Goal: Information Seeking & Learning: Learn about a topic

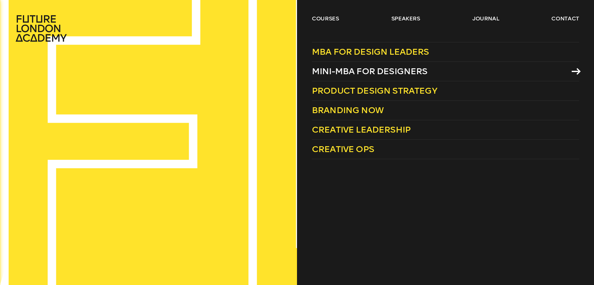
click at [352, 71] on span "Mini-MBA for Designers" at bounding box center [370, 71] width 116 height 10
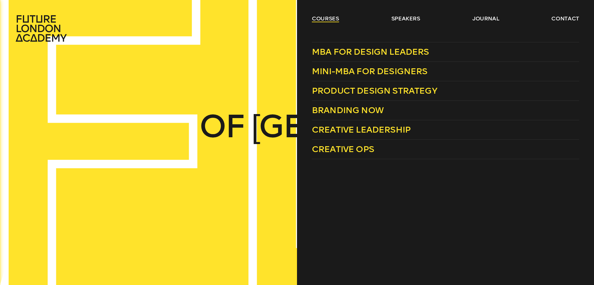
click at [333, 18] on link "courses" at bounding box center [325, 18] width 27 height 7
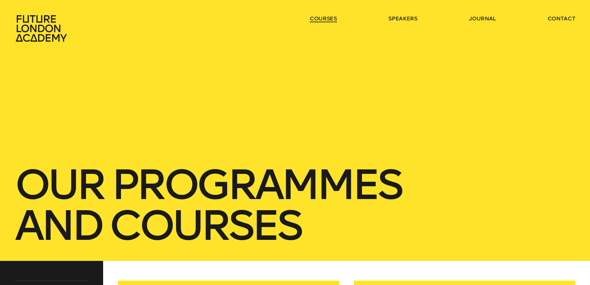
click at [331, 16] on link "courses" at bounding box center [322, 18] width 27 height 7
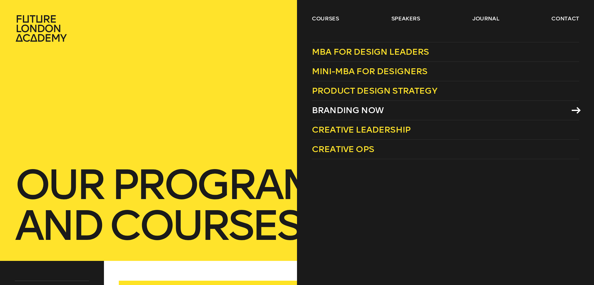
click at [349, 110] on span "Branding Now" at bounding box center [348, 110] width 72 height 10
click at [312, 20] on link "courses" at bounding box center [325, 18] width 27 height 7
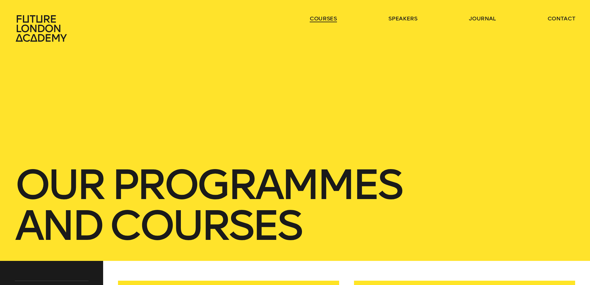
click at [315, 19] on link "courses" at bounding box center [322, 18] width 27 height 7
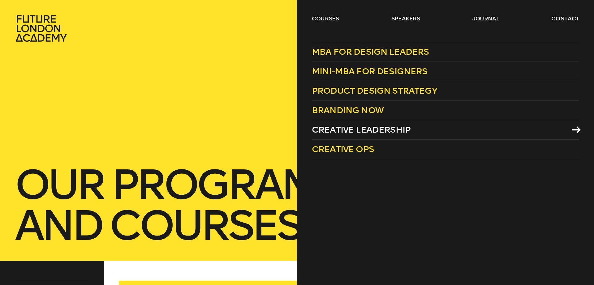
click at [331, 131] on span "Creative Leadership" at bounding box center [361, 130] width 99 height 10
drag, startPoint x: 486, startPoint y: 20, endPoint x: 475, endPoint y: 23, distance: 10.8
click at [486, 20] on link "journal" at bounding box center [486, 18] width 27 height 7
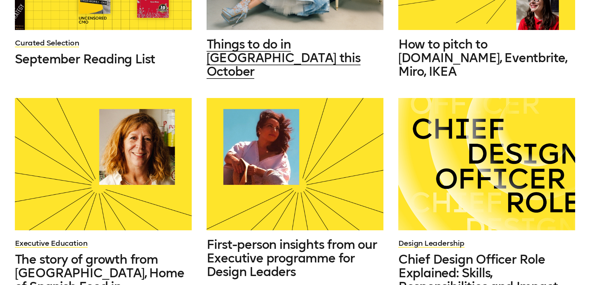
scroll to position [381, 0]
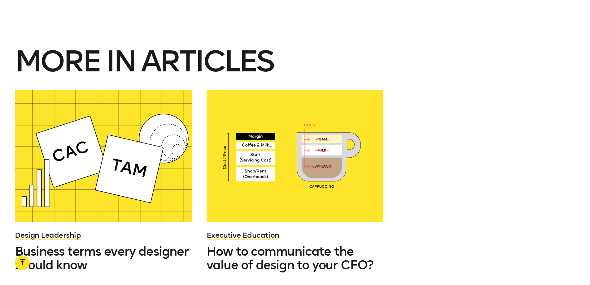
scroll to position [860, 0]
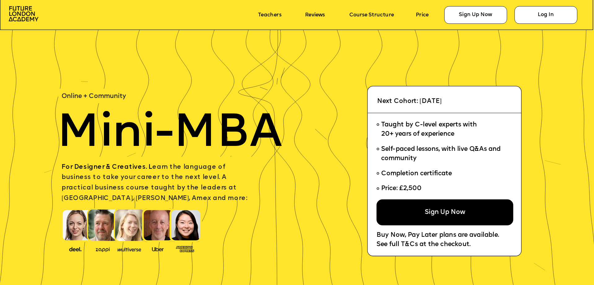
scroll to position [12, 0]
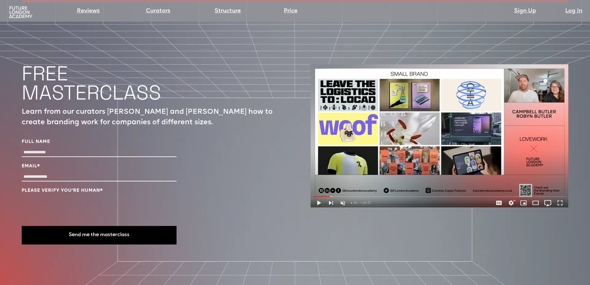
scroll to position [2200, 0]
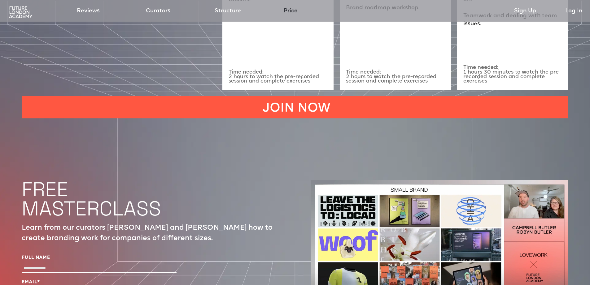
click at [286, 12] on link "Price" at bounding box center [290, 11] width 14 height 9
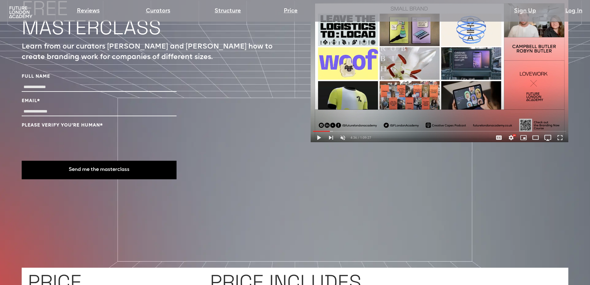
scroll to position [2225, 0]
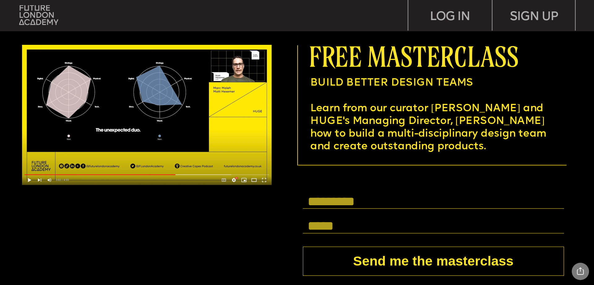
scroll to position [2281, 0]
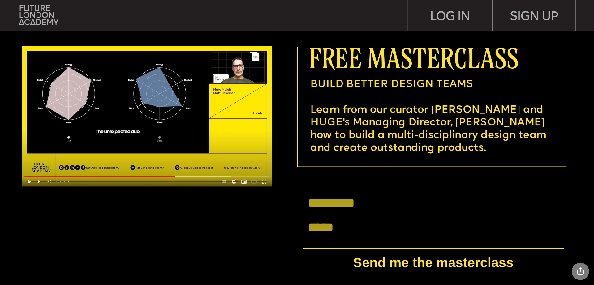
click at [321, 200] on input "text" at bounding box center [433, 203] width 261 height 15
type input "*********"
drag, startPoint x: 376, startPoint y: 222, endPoint x: 374, endPoint y: 226, distance: 4.3
click at [376, 222] on input "text" at bounding box center [433, 228] width 261 height 15
type input "**********"
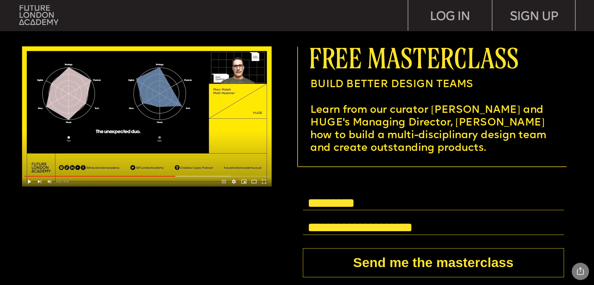
drag, startPoint x: 277, startPoint y: 240, endPoint x: 283, endPoint y: 242, distance: 6.6
click at [277, 240] on div at bounding box center [297, 169] width 597 height 306
click at [345, 224] on input "**********" at bounding box center [433, 228] width 261 height 15
click at [378, 263] on button "Send me the masterclass" at bounding box center [433, 263] width 261 height 29
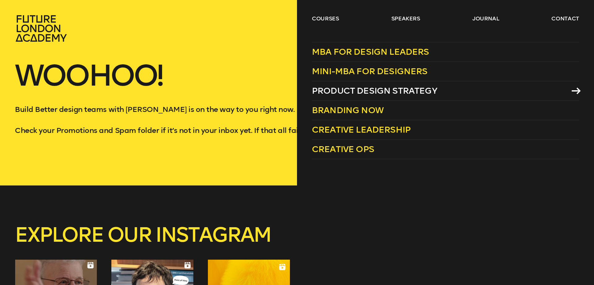
click at [348, 89] on span "Product Design Strategy" at bounding box center [374, 91] width 125 height 10
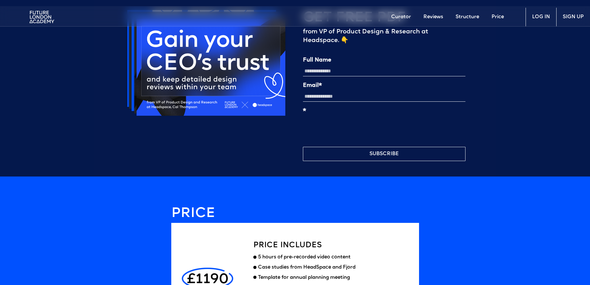
scroll to position [1135, 0]
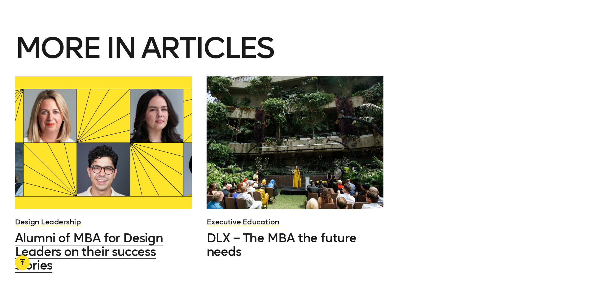
scroll to position [2489, 0]
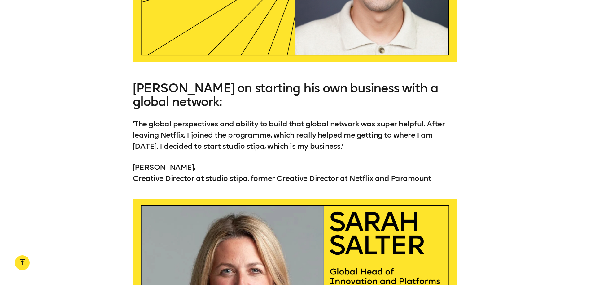
scroll to position [1872, 0]
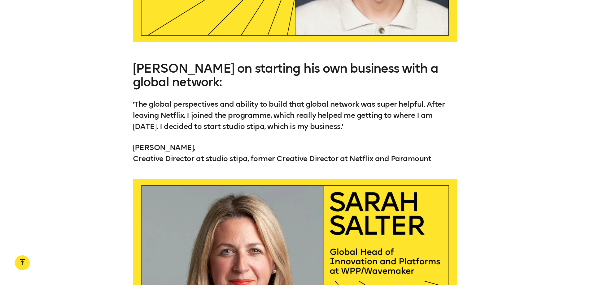
drag, startPoint x: 198, startPoint y: 144, endPoint x: 149, endPoint y: 145, distance: 49.2
click at [138, 146] on p "[PERSON_NAME], Creative Director at studio stipa, former Creative Director at N…" at bounding box center [295, 153] width 324 height 22
drag, startPoint x: 199, startPoint y: 143, endPoint x: 132, endPoint y: 149, distance: 67.4
click at [132, 149] on div "[PERSON_NAME] on starting his own business with a global network: 'The global p…" at bounding box center [295, 113] width 590 height 103
copy p "[PERSON_NAME]"
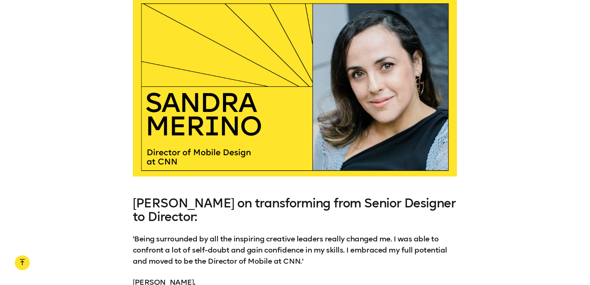
scroll to position [2379, 0]
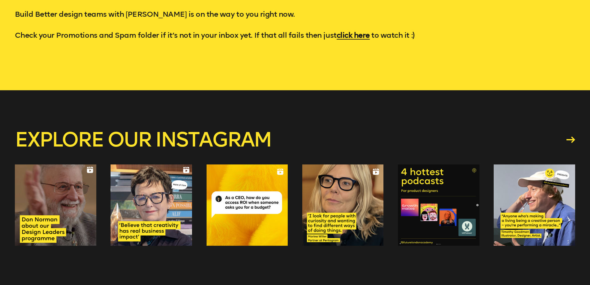
scroll to position [100, 0]
